Goal: Task Accomplishment & Management: Manage account settings

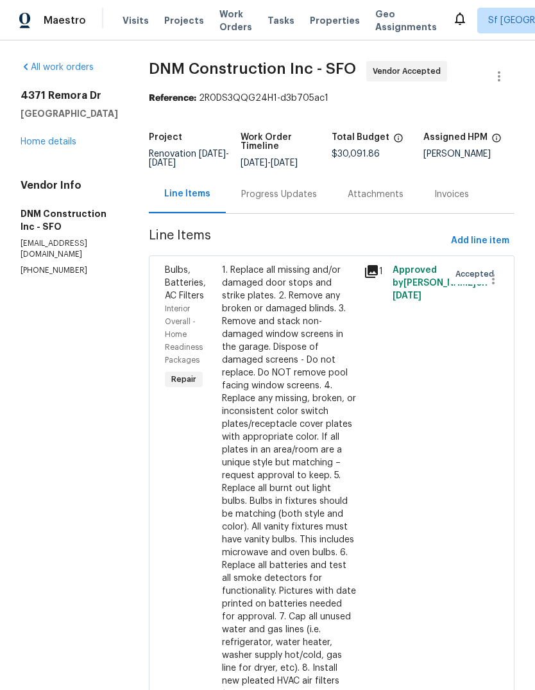
click at [57, 137] on link "Home details" at bounding box center [49, 141] width 56 height 9
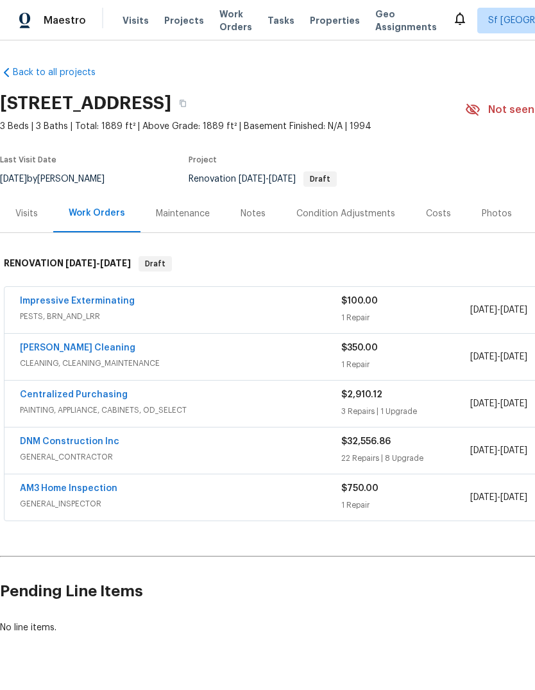
click at [134, 21] on span "Visits" at bounding box center [136, 20] width 26 height 13
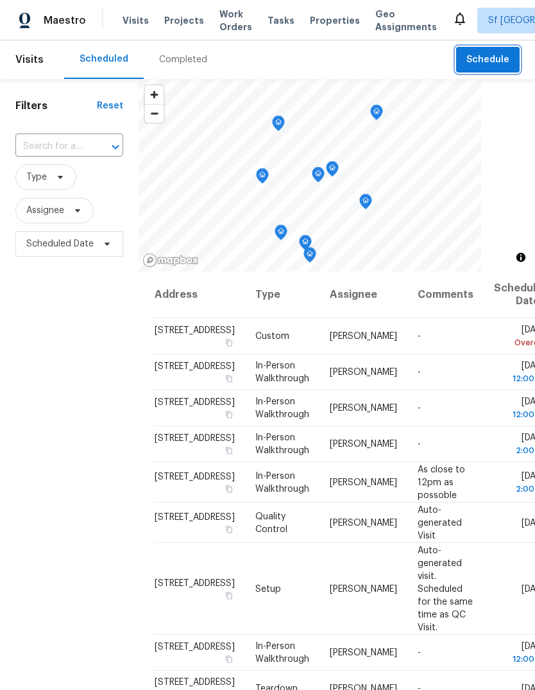
click at [492, 59] on span "Schedule" at bounding box center [488, 60] width 43 height 16
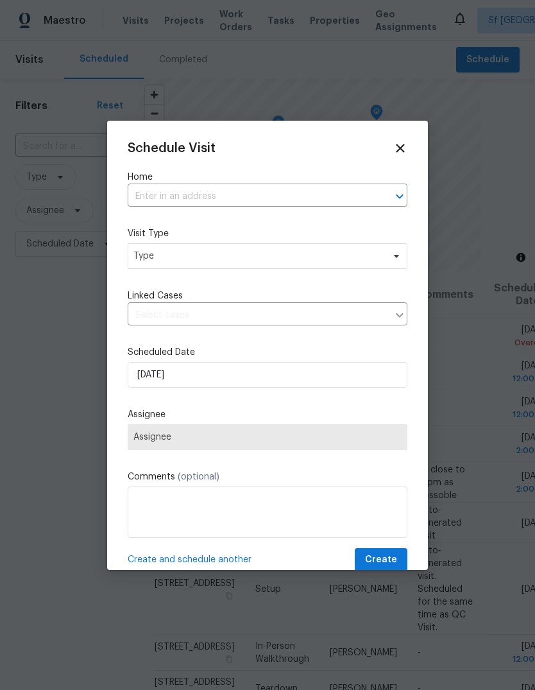
click at [157, 200] on input "text" at bounding box center [250, 197] width 244 height 20
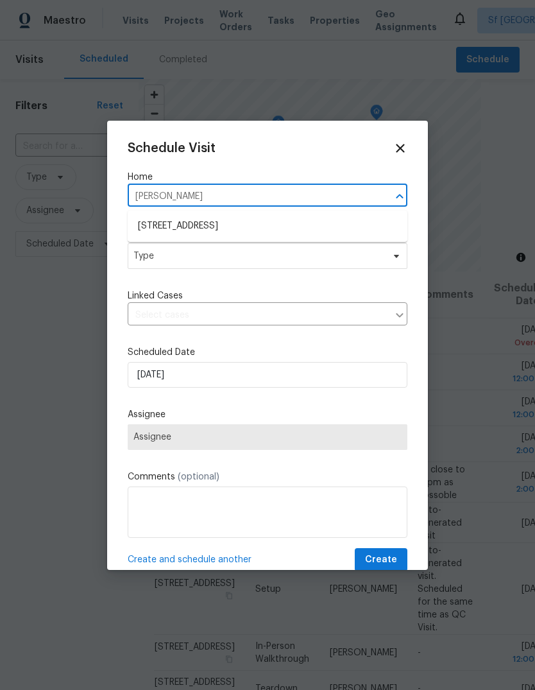
type input "lampli"
click at [151, 224] on li "[STREET_ADDRESS]" at bounding box center [268, 226] width 280 height 21
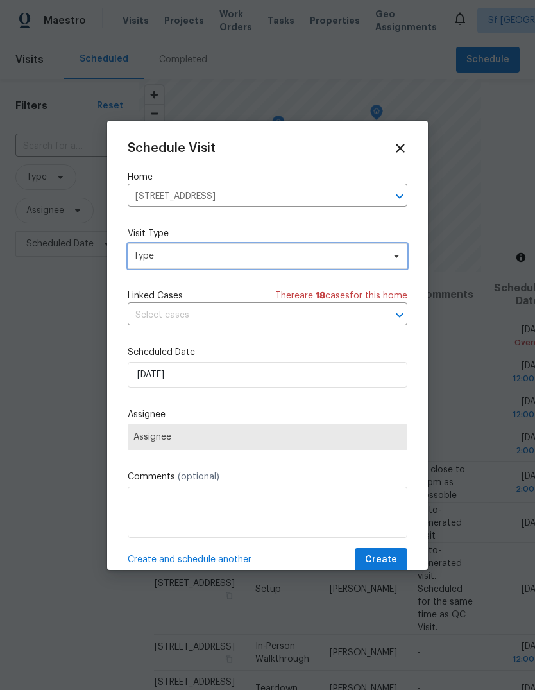
click at [147, 257] on span "Type" at bounding box center [259, 256] width 250 height 13
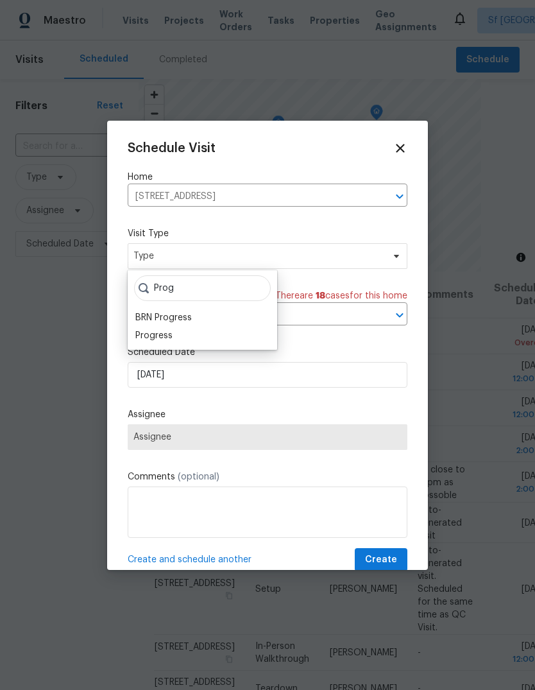
type input "Prog"
click at [144, 334] on div "Progress" at bounding box center [153, 335] width 37 height 13
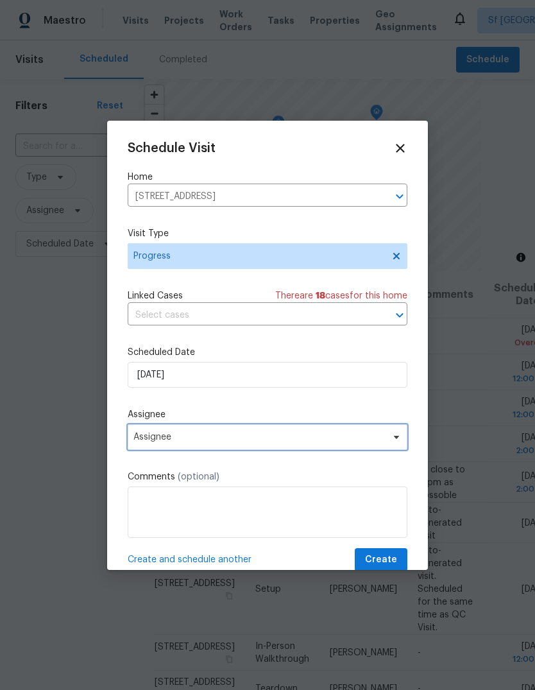
click at [139, 440] on span "Assignee" at bounding box center [260, 437] width 252 height 10
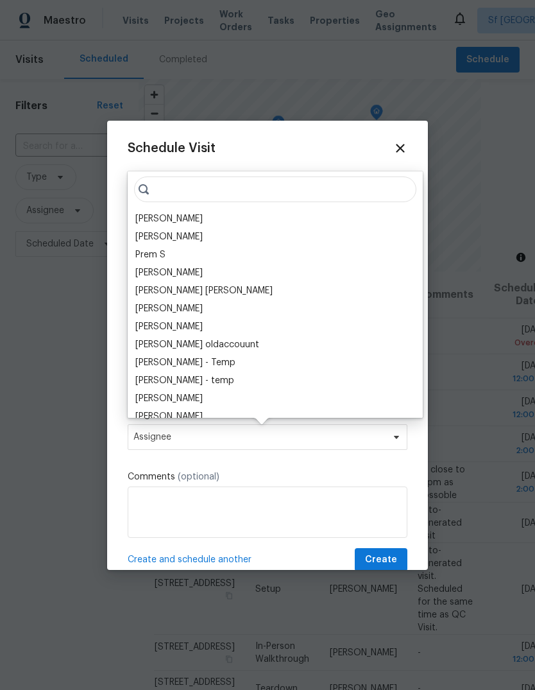
click at [146, 218] on div "[PERSON_NAME]" at bounding box center [168, 219] width 67 height 13
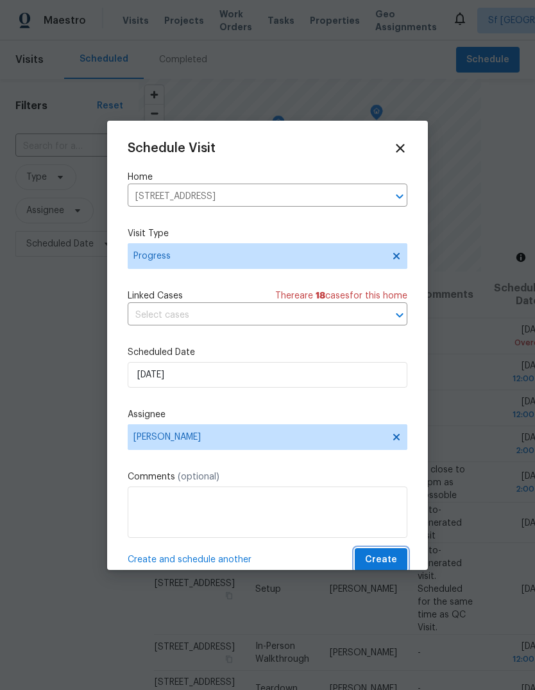
click at [388, 563] on span "Create" at bounding box center [381, 560] width 32 height 16
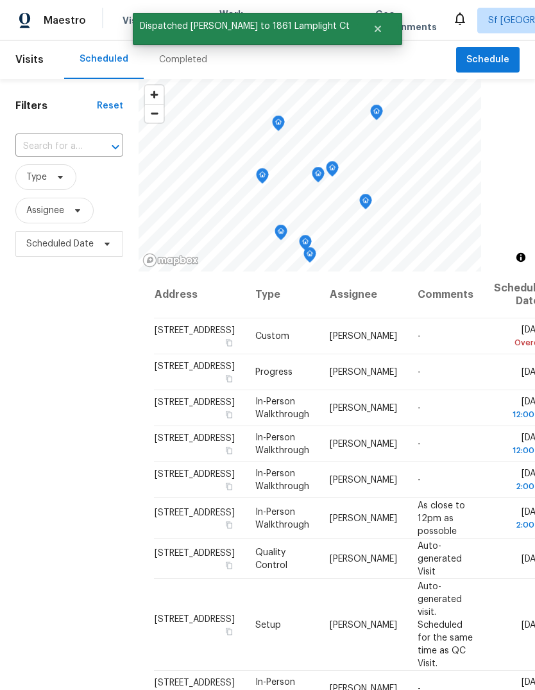
click at [91, 339] on div "Filters Reset ​ Type Assignee Scheduled Date" at bounding box center [69, 451] width 139 height 745
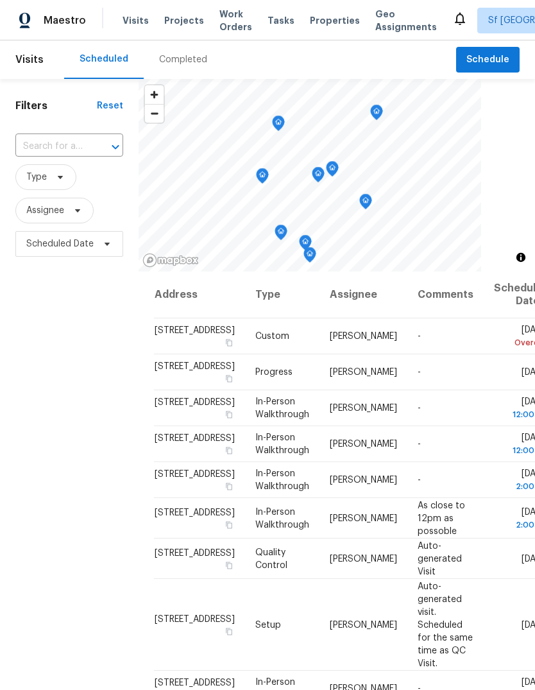
click at [168, 26] on span "Projects" at bounding box center [184, 20] width 40 height 13
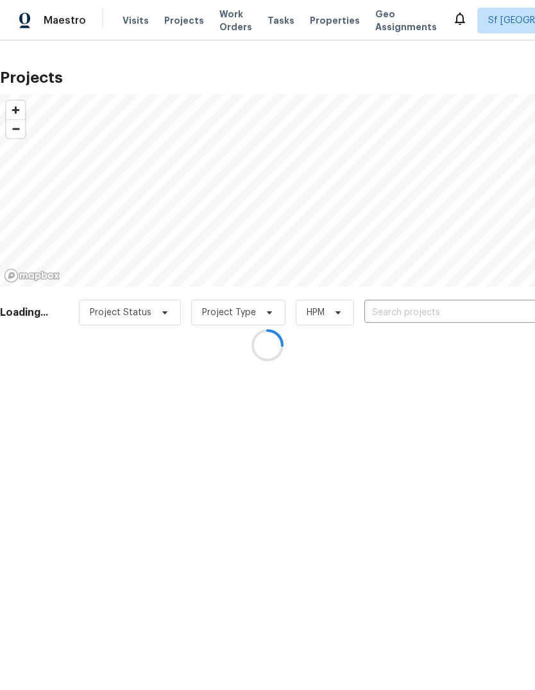
click at [430, 313] on div at bounding box center [267, 345] width 535 height 690
click at [417, 313] on div at bounding box center [267, 345] width 535 height 690
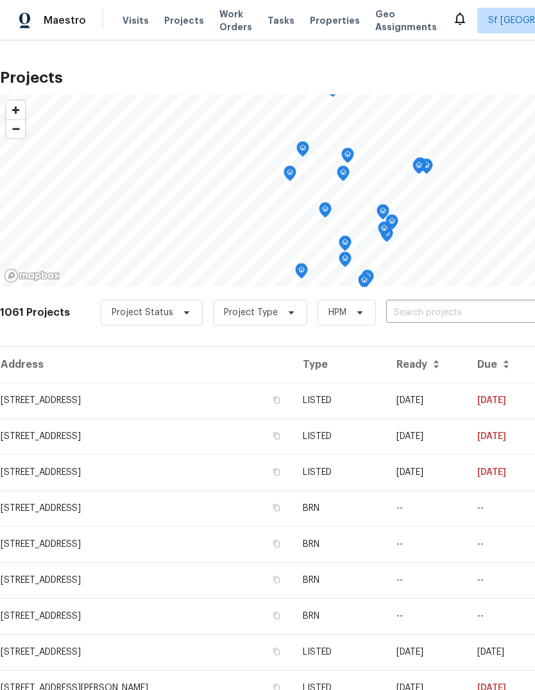
click at [415, 311] on input "text" at bounding box center [459, 313] width 147 height 20
type input "[PERSON_NAME]"
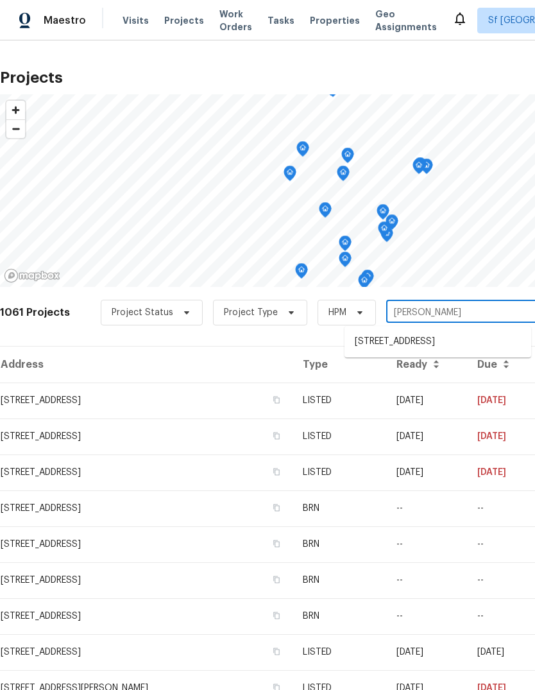
click at [424, 349] on li "[STREET_ADDRESS]" at bounding box center [438, 341] width 187 height 21
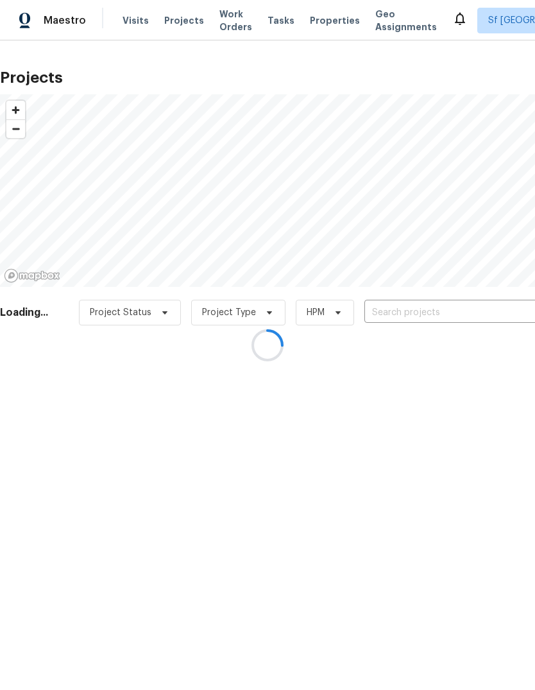
type input "[STREET_ADDRESS]"
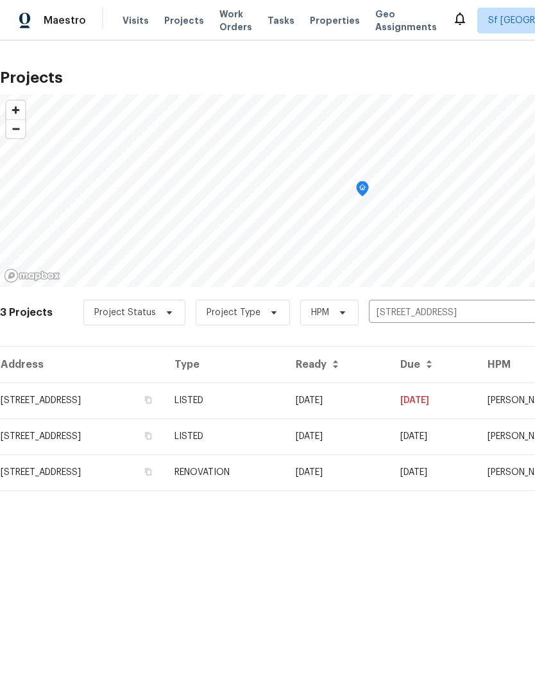
click at [54, 399] on td "[STREET_ADDRESS]" at bounding box center [82, 401] width 164 height 36
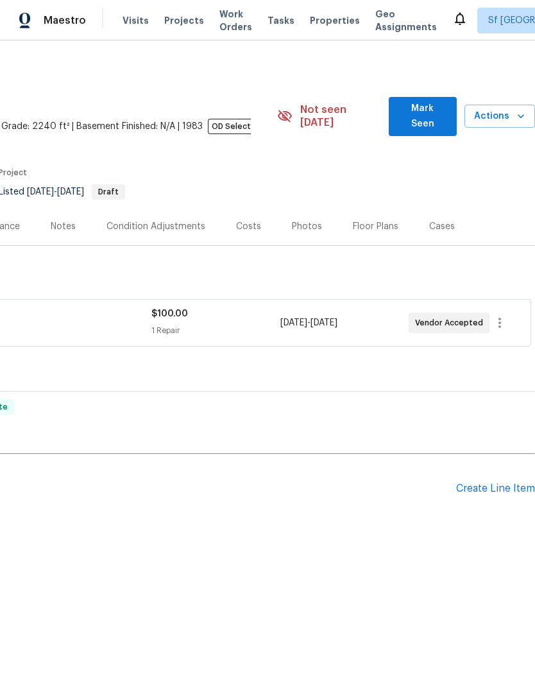
scroll to position [0, 190]
click at [488, 483] on div "Create Line Item" at bounding box center [495, 489] width 79 height 12
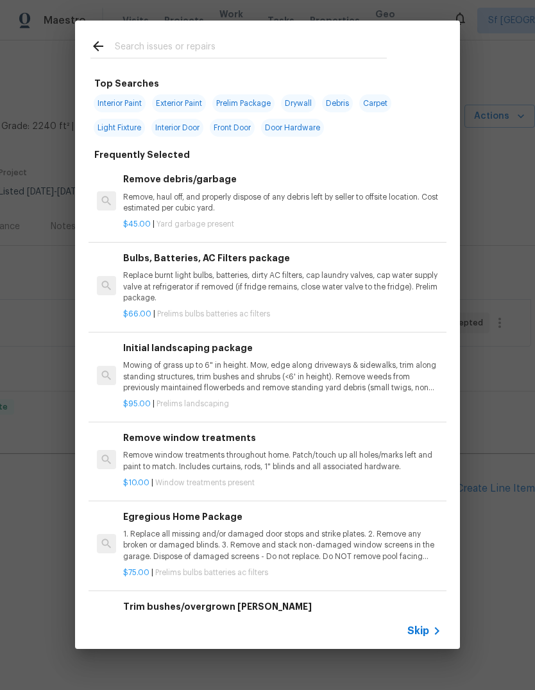
click at [37, 483] on div "Top Searches Interior Paint Exterior Paint Prelim Package Drywall Debris Carpet…" at bounding box center [267, 335] width 535 height 670
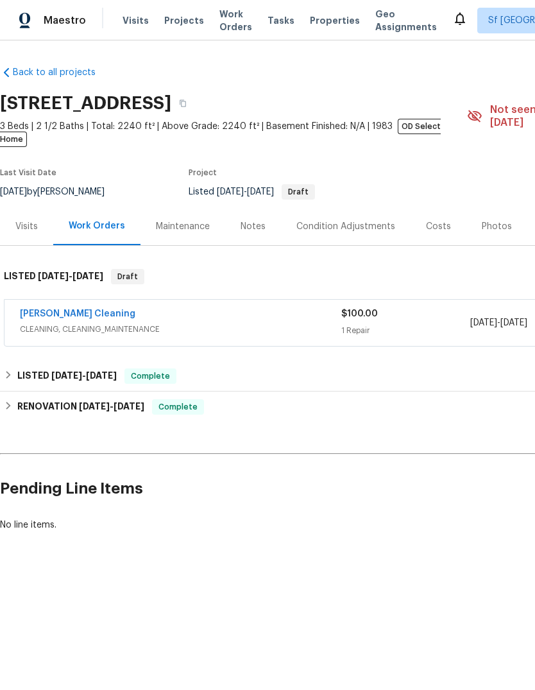
scroll to position [0, 0]
click at [79, 309] on link "[PERSON_NAME] Cleaning" at bounding box center [78, 313] width 116 height 9
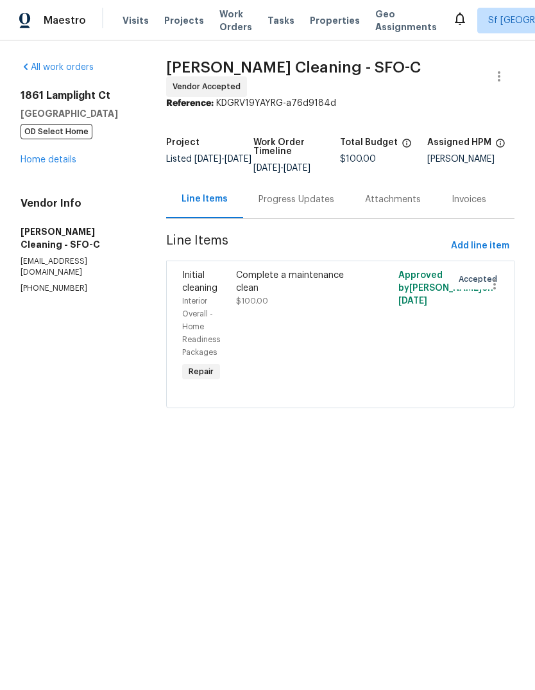
click at [39, 157] on link "Home details" at bounding box center [49, 159] width 56 height 9
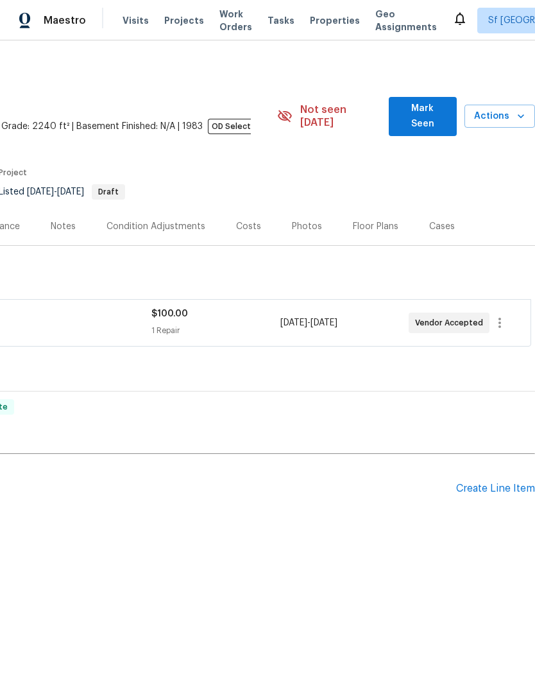
scroll to position [0, 190]
click at [501, 483] on div "Create Line Item" at bounding box center [495, 489] width 79 height 12
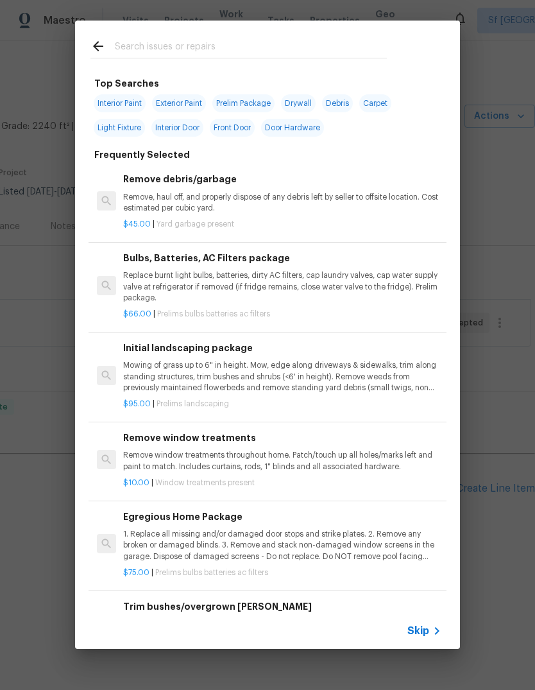
click at [127, 40] on input "text" at bounding box center [251, 48] width 272 height 19
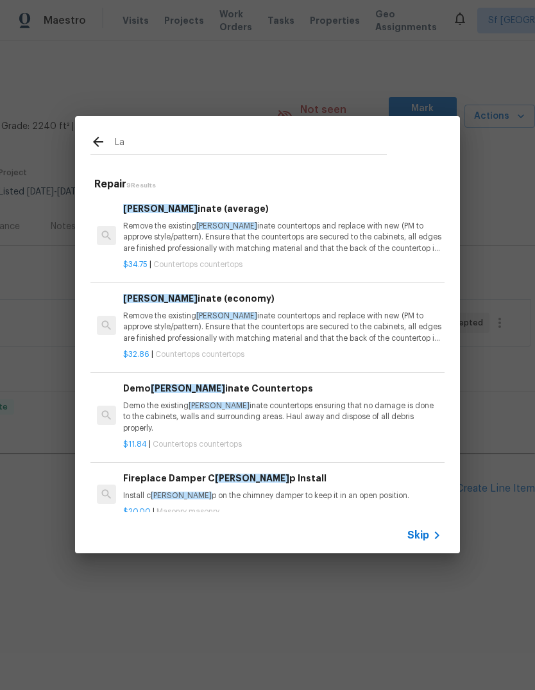
type input "L"
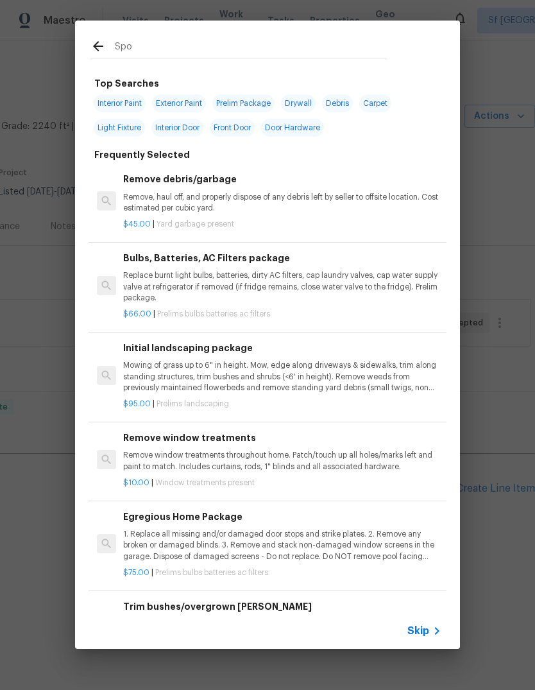
type input "Spot"
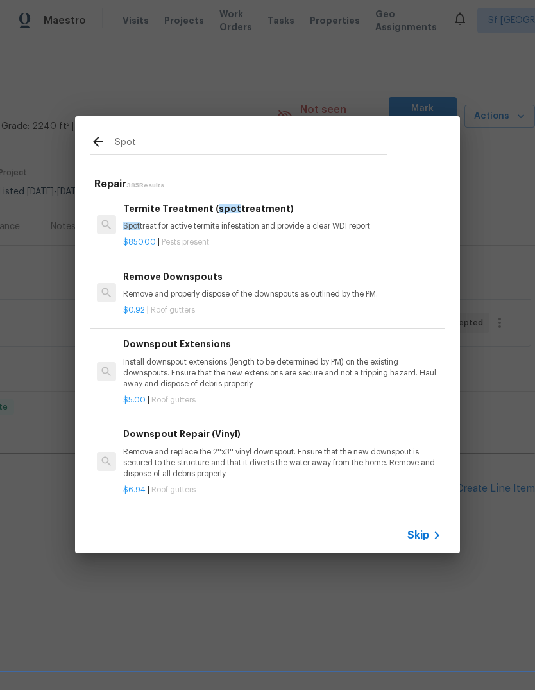
click at [157, 227] on p "Spot treat for active termite infestation and provide a clear WDI report" at bounding box center [282, 226] width 318 height 11
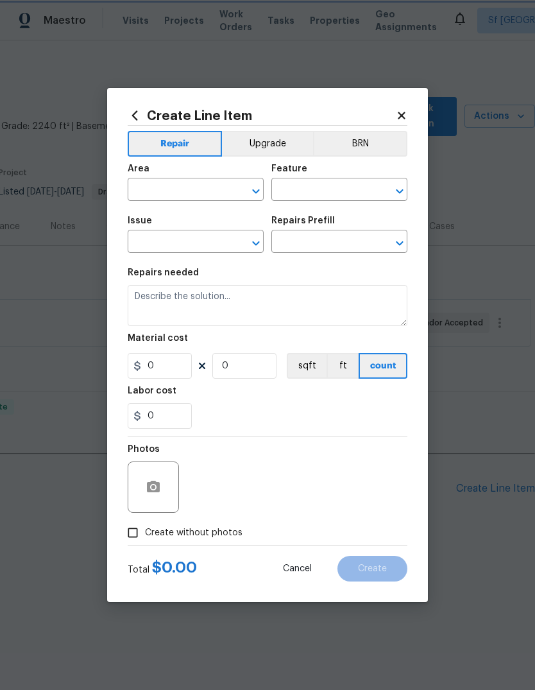
type input "Pests"
type input "Pest present"
type input "Termite Treatment (spot treatment) $850.00"
type textarea "Spot treat for active termite infestation and provide a clear WDI report"
type input "850"
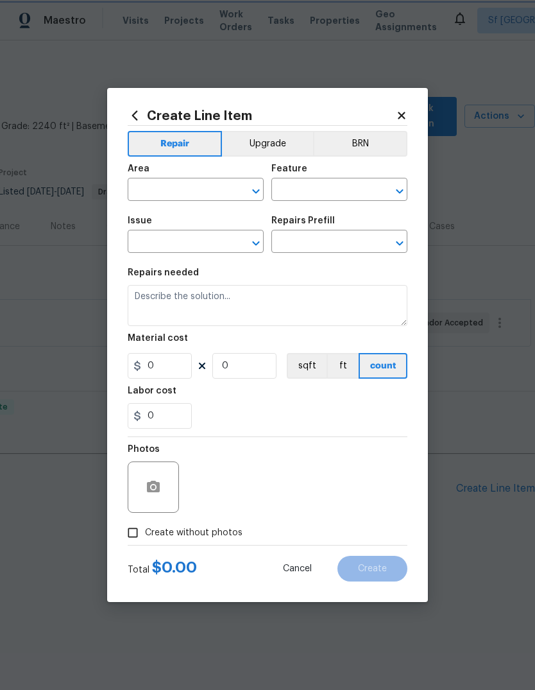
type input "1"
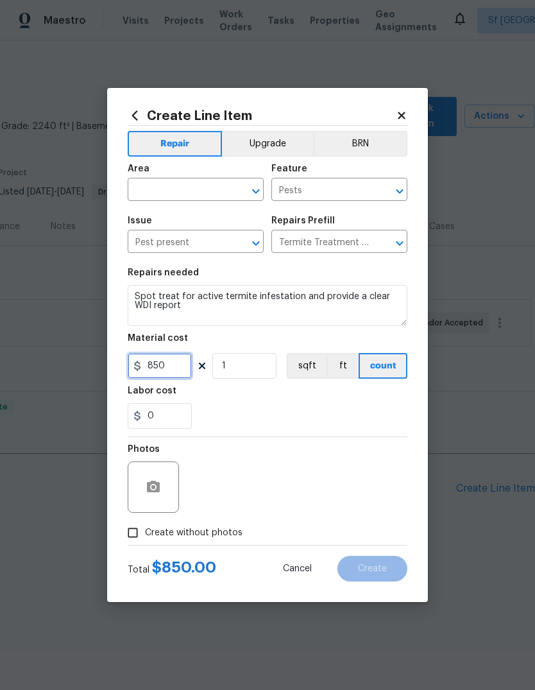
click at [152, 364] on input "850" at bounding box center [160, 366] width 64 height 26
click at [152, 368] on input "850" at bounding box center [160, 366] width 64 height 26
type input "150"
click at [144, 187] on input "text" at bounding box center [178, 191] width 100 height 20
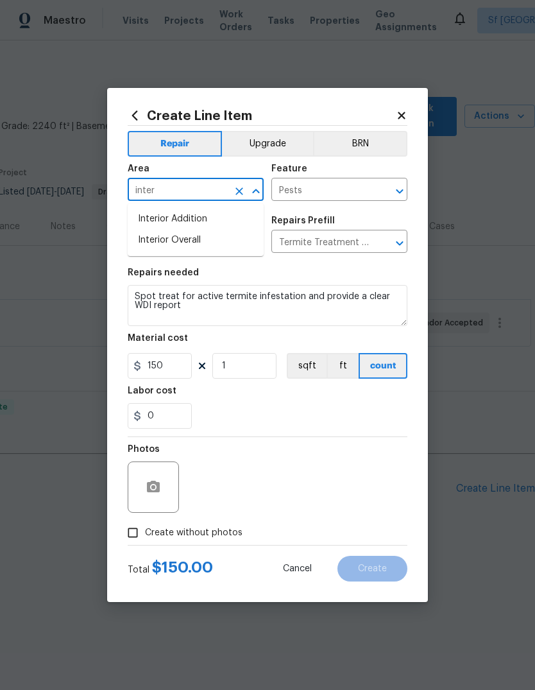
click at [155, 240] on li "Interior Overall" at bounding box center [196, 240] width 136 height 21
type input "Interior Overall"
click at [385, 405] on div "0" at bounding box center [268, 416] width 280 height 26
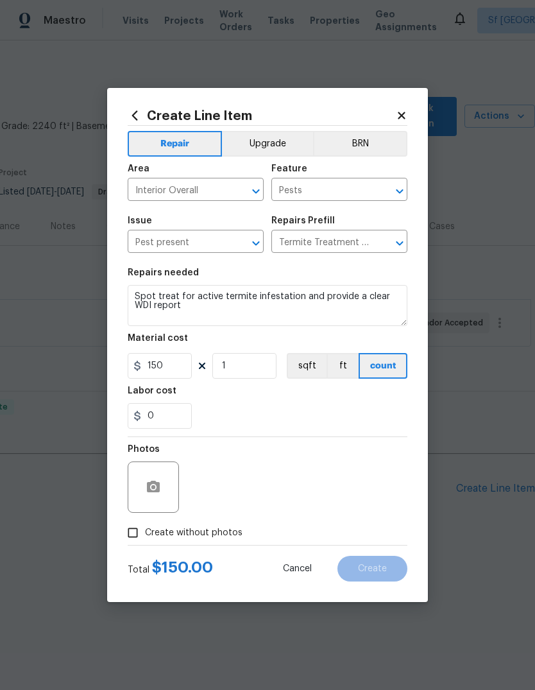
click at [130, 534] on input "Create without photos" at bounding box center [133, 533] width 24 height 24
checkbox input "true"
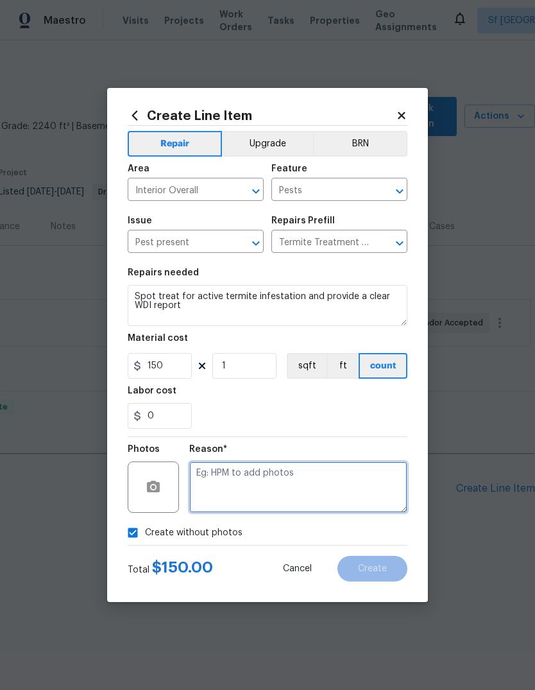
click at [356, 487] on textarea at bounding box center [298, 487] width 218 height 51
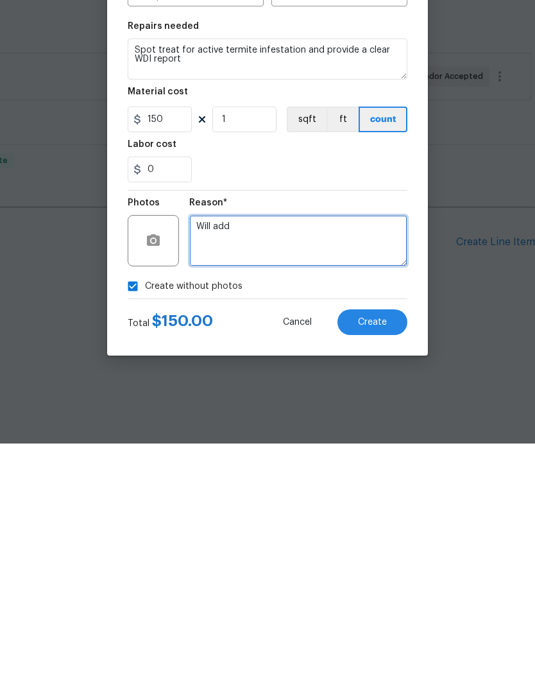
type textarea "Will add"
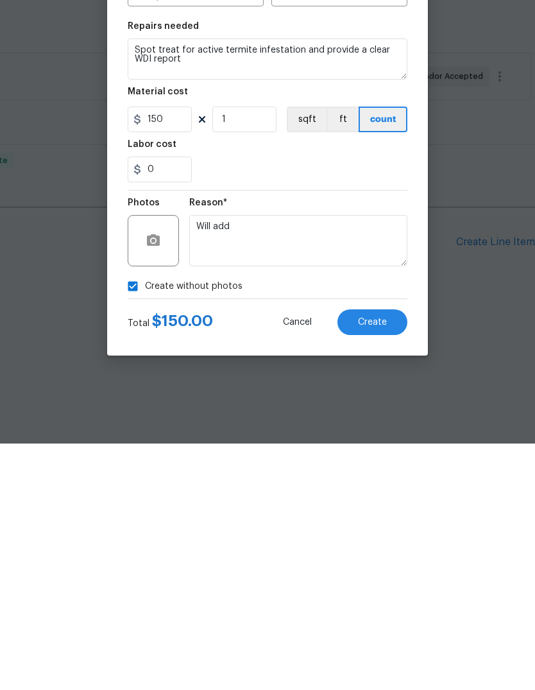
click at [378, 564] on span "Create" at bounding box center [372, 569] width 29 height 10
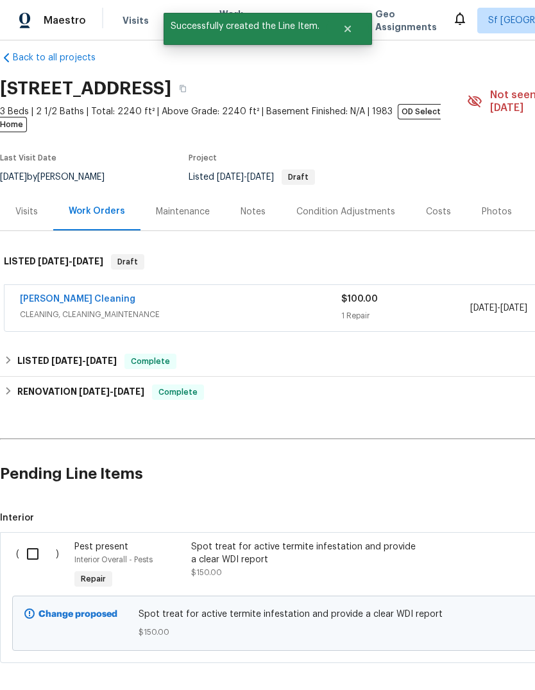
scroll to position [15, 0]
click at [30, 549] on input "checkbox" at bounding box center [37, 554] width 37 height 27
checkbox input "true"
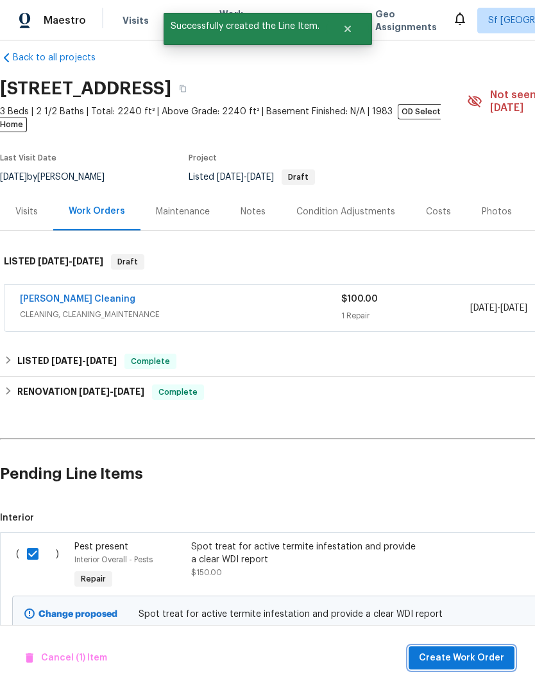
click at [479, 663] on span "Create Work Order" at bounding box center [461, 658] width 85 height 16
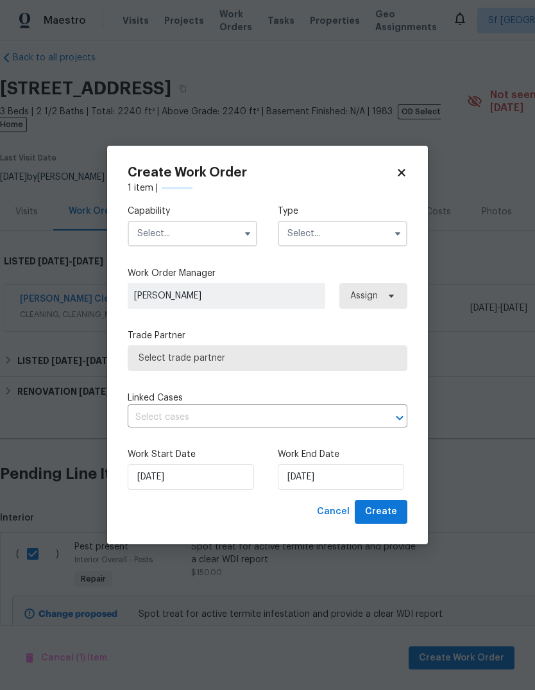
click at [148, 234] on input "text" at bounding box center [193, 234] width 130 height 26
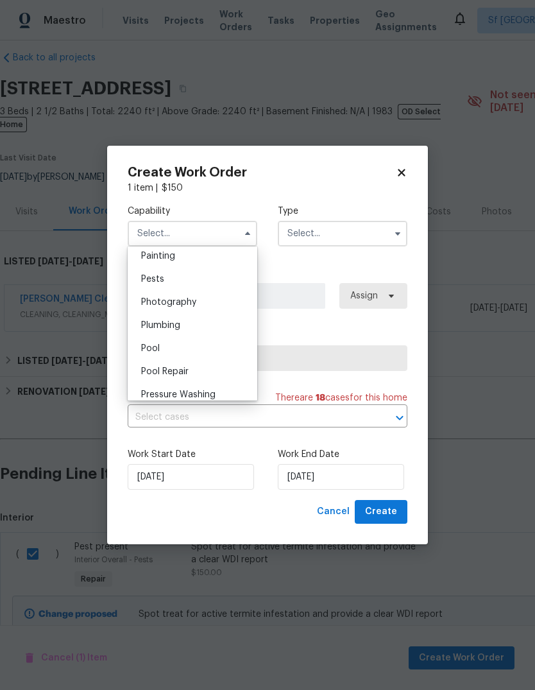
scroll to position [1085, 0]
click at [149, 279] on span "Pests" at bounding box center [152, 278] width 23 height 9
type input "Pests"
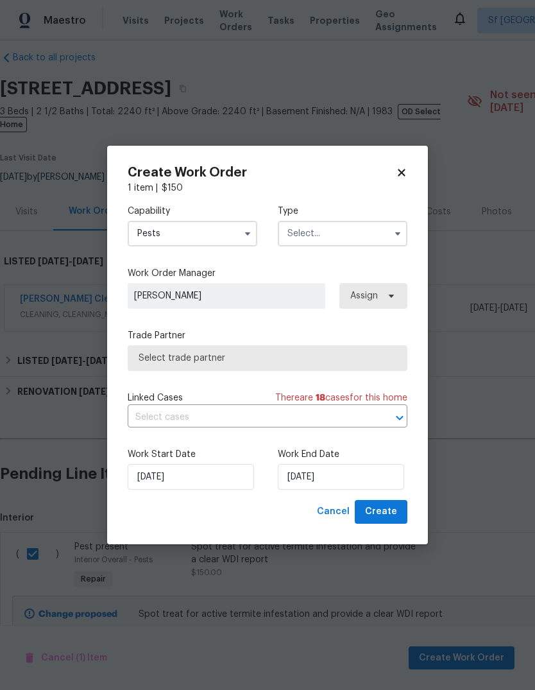
click at [360, 232] on input "text" at bounding box center [343, 234] width 130 height 26
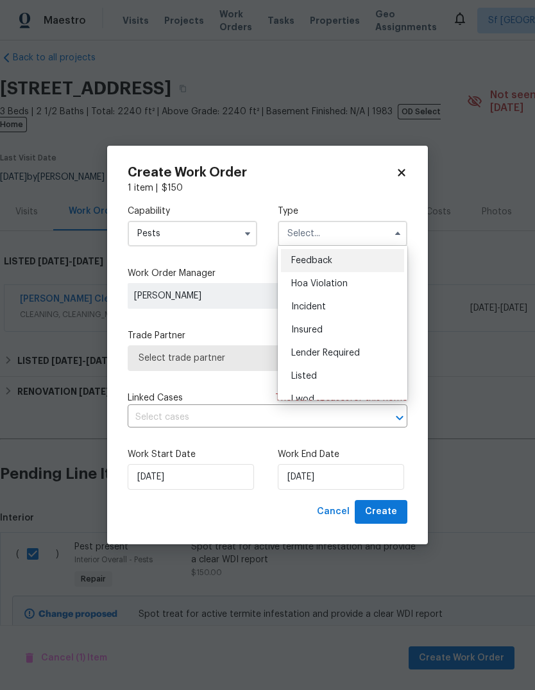
click at [316, 378] on span "Listed" at bounding box center [304, 376] width 26 height 9
type input "Listed"
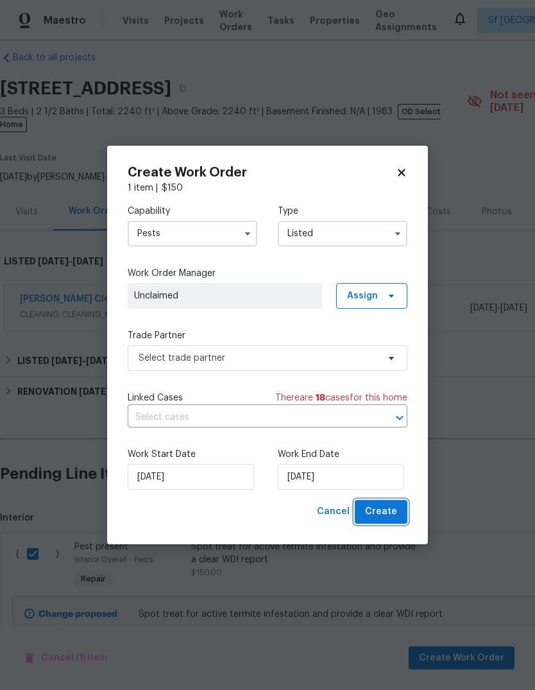
click at [385, 516] on span "Create" at bounding box center [381, 512] width 32 height 16
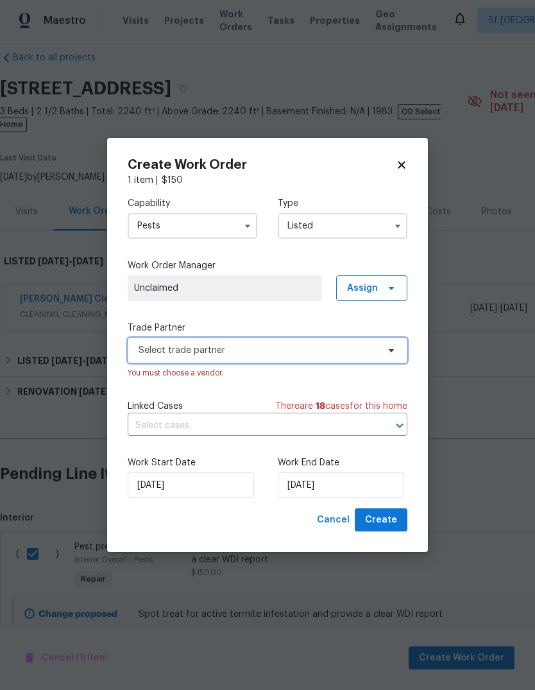
click at [155, 358] on span "Select trade partner" at bounding box center [268, 351] width 280 height 26
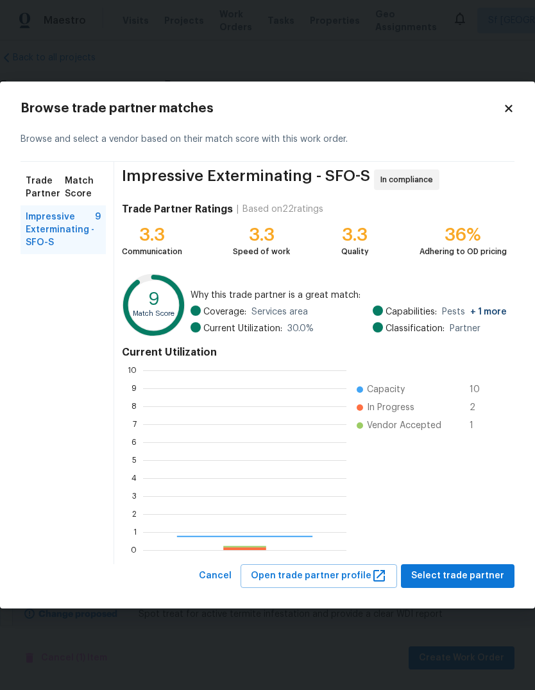
scroll to position [180, 204]
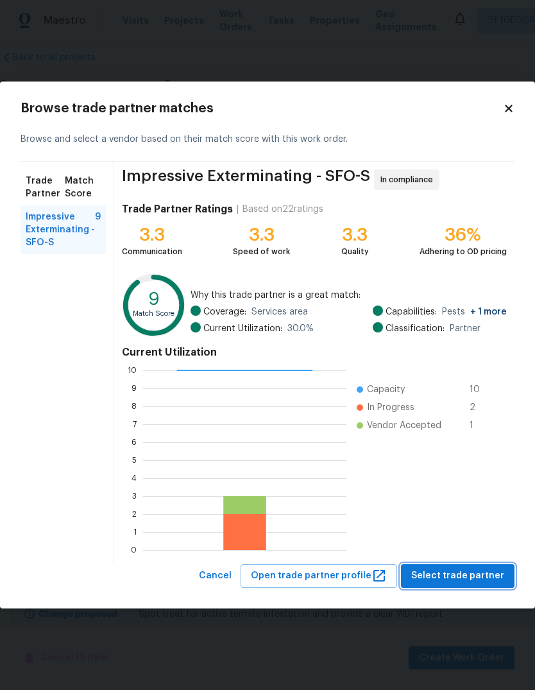
click at [472, 575] on span "Select trade partner" at bounding box center [458, 576] width 93 height 16
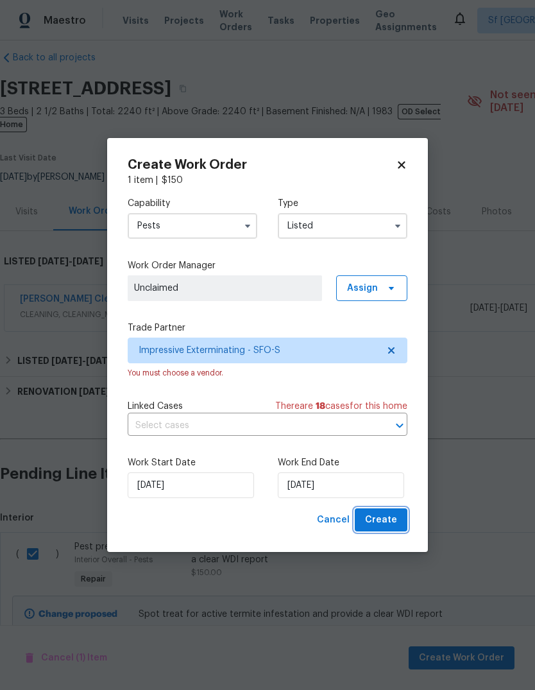
click at [392, 522] on span "Create" at bounding box center [381, 520] width 32 height 16
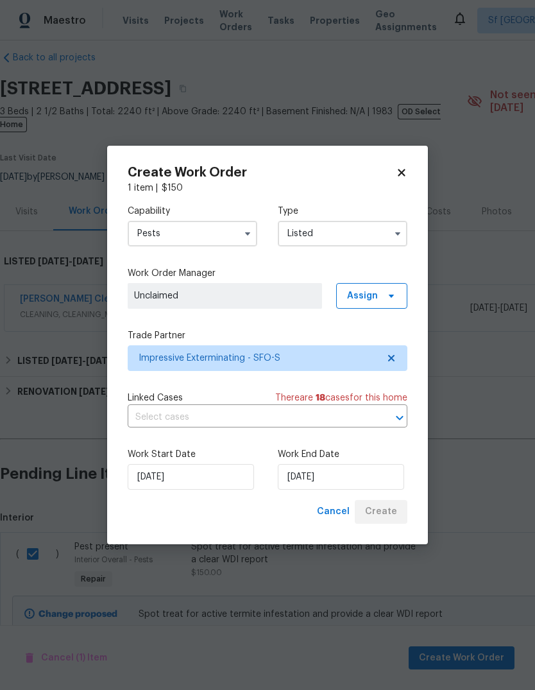
checkbox input "false"
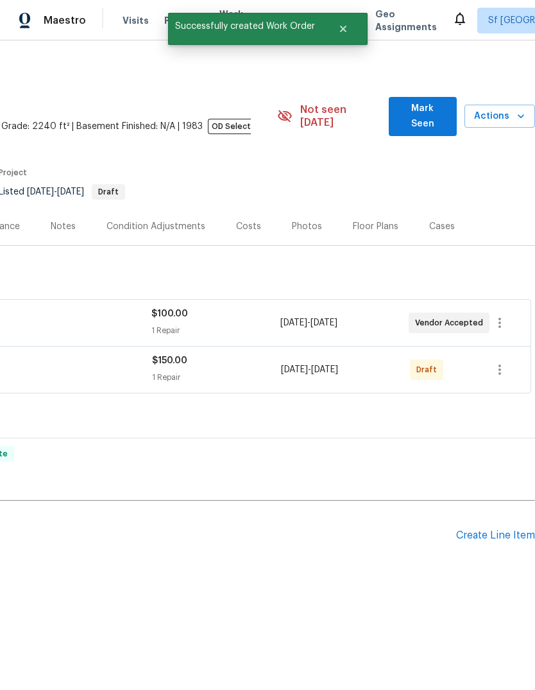
scroll to position [0, 190]
click at [501, 362] on icon "button" at bounding box center [499, 369] width 15 height 15
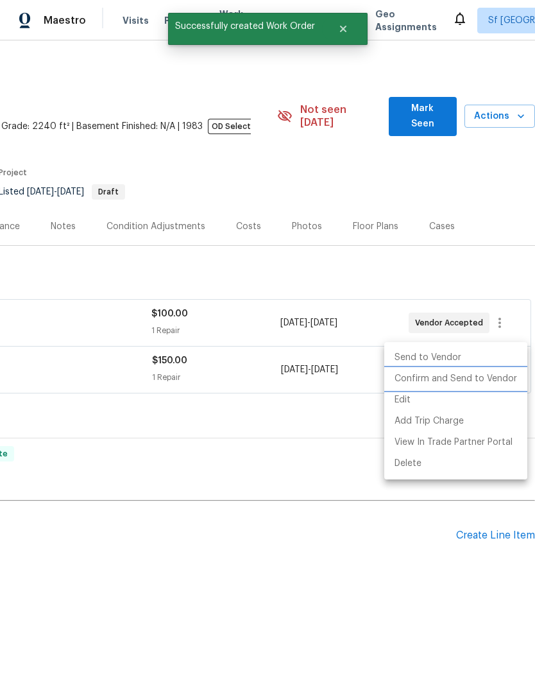
click at [476, 381] on li "Confirm and Send to Vendor" at bounding box center [456, 379] width 143 height 21
